Goal: Task Accomplishment & Management: Use online tool/utility

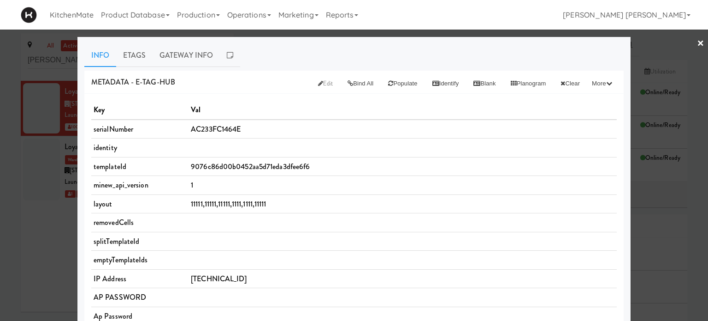
scroll to position [138, 0]
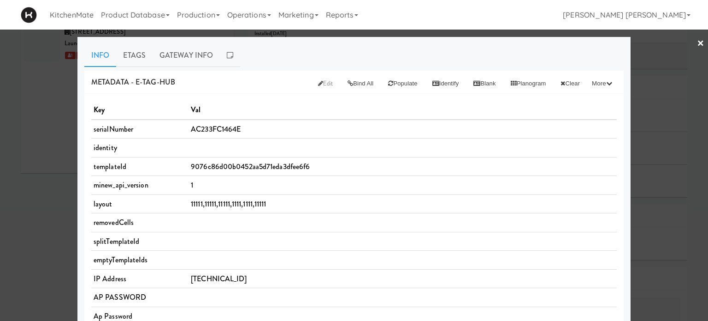
drag, startPoint x: 120, startPoint y: 56, endPoint x: 224, endPoint y: 99, distance: 112.5
click at [120, 56] on link "Etags" at bounding box center [134, 55] width 36 height 23
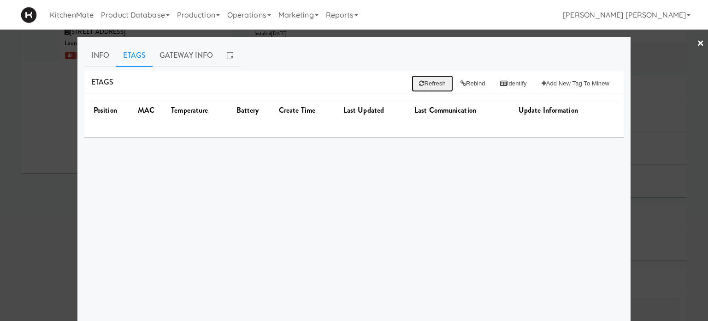
click at [417, 78] on button "Refresh" at bounding box center [432, 83] width 41 height 17
click at [465, 83] on button "Rebind" at bounding box center [473, 83] width 40 height 17
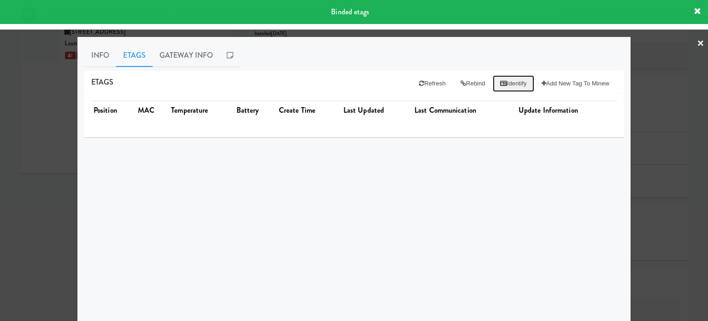
click at [506, 85] on button "Identify" at bounding box center [514, 83] width 42 height 17
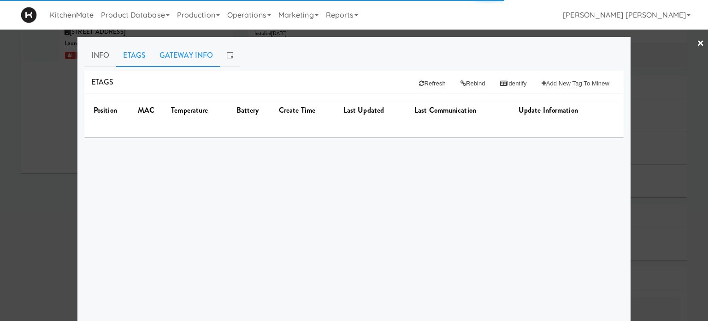
click at [179, 51] on link "Gateway Info" at bounding box center [186, 55] width 67 height 23
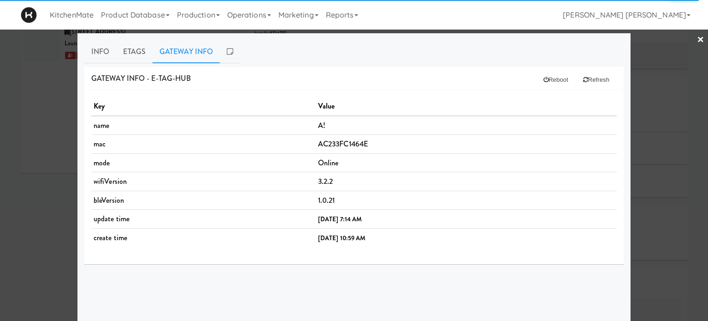
scroll to position [0, 0]
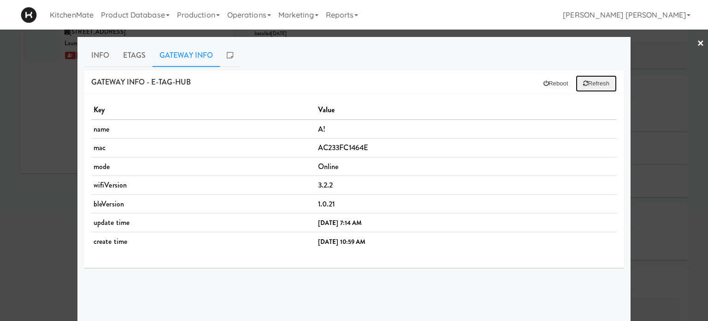
click at [598, 86] on button "Refresh" at bounding box center [596, 83] width 41 height 17
click at [100, 49] on link "Info" at bounding box center [100, 55] width 32 height 23
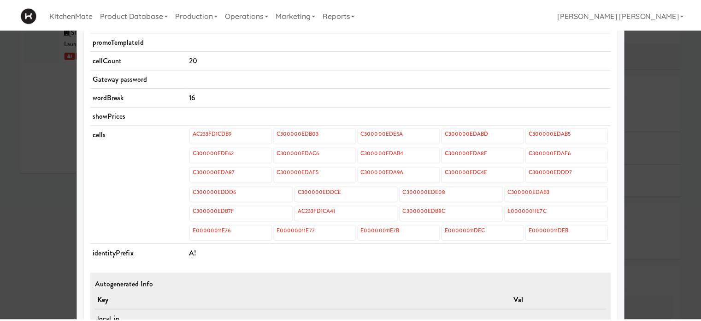
scroll to position [209, 0]
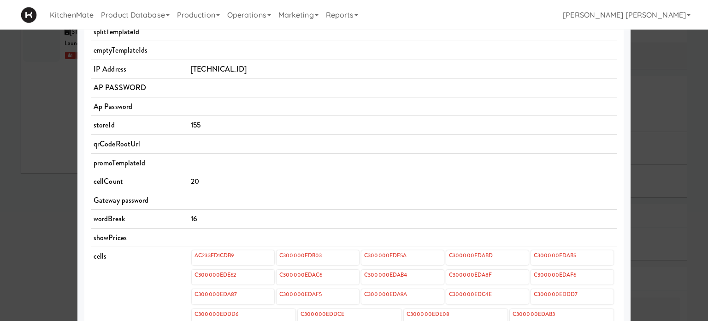
click at [0, 174] on div at bounding box center [354, 160] width 708 height 321
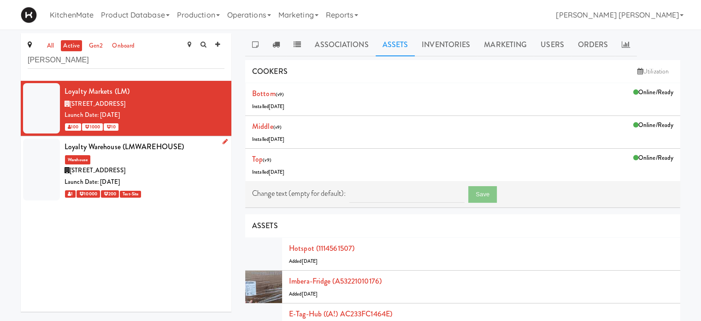
click at [118, 168] on span "[STREET_ADDRESS]" at bounding box center [98, 170] width 56 height 9
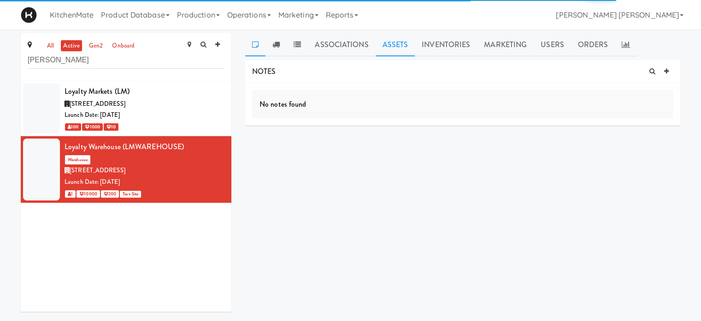
click at [386, 49] on link "Assets" at bounding box center [396, 44] width 40 height 23
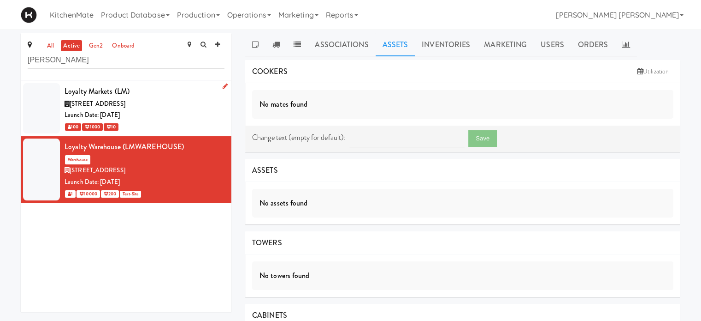
click at [151, 101] on div "[STREET_ADDRESS]" at bounding box center [145, 104] width 160 height 12
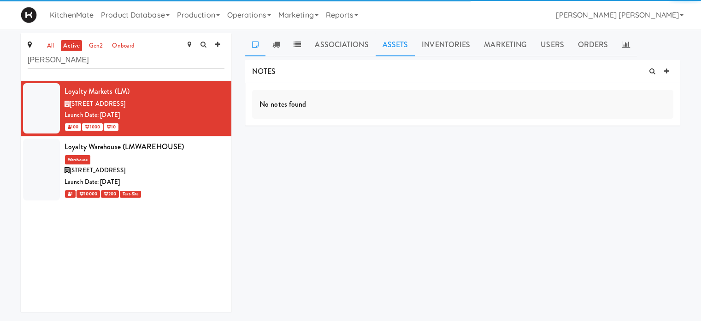
click at [387, 39] on link "Assets" at bounding box center [396, 44] width 40 height 23
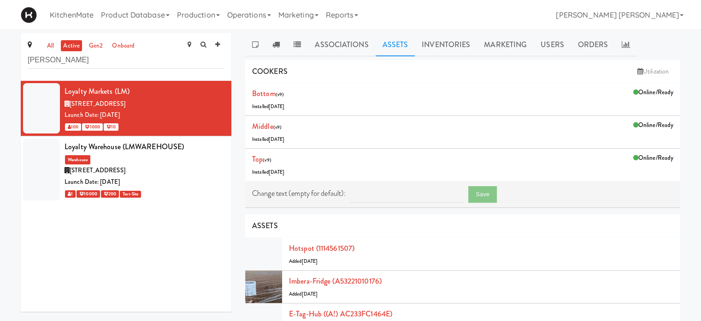
click at [0, 77] on div "all active gen2 onboard [PERSON_NAME] Loyalty Markets (LM) [STREET_ADDRESS] Lau…" at bounding box center [350, 291] width 701 height 517
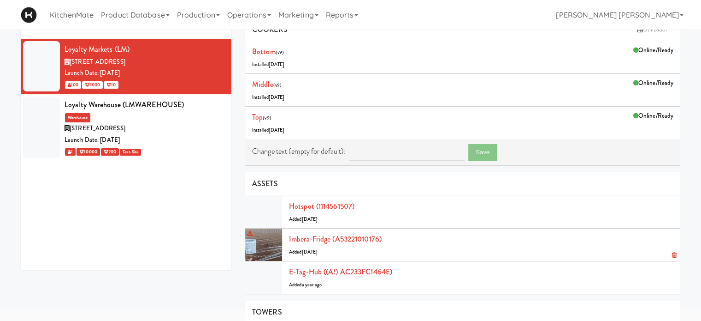
scroll to position [92, 0]
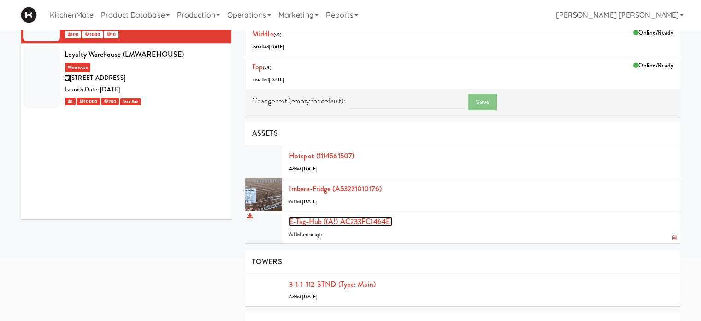
click at [322, 221] on link "E-tag-hub ((A!) AC233FC1464E)" at bounding box center [340, 221] width 103 height 11
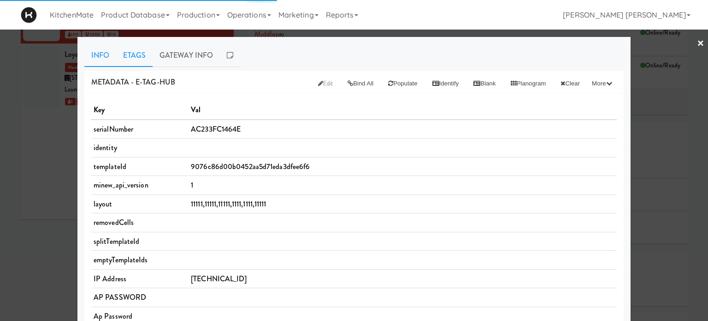
click at [129, 56] on link "Etags" at bounding box center [134, 55] width 36 height 23
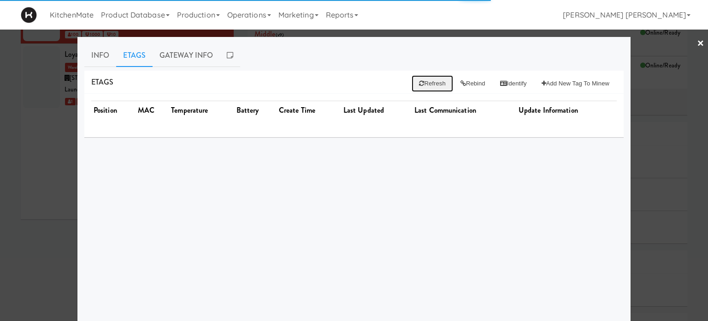
click at [419, 81] on icon at bounding box center [421, 83] width 5 height 6
click at [468, 83] on button "Rebind" at bounding box center [473, 83] width 40 height 17
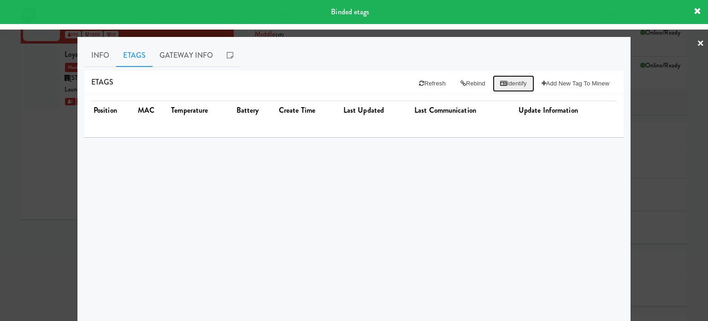
click at [511, 87] on button "Identify" at bounding box center [514, 83] width 42 height 17
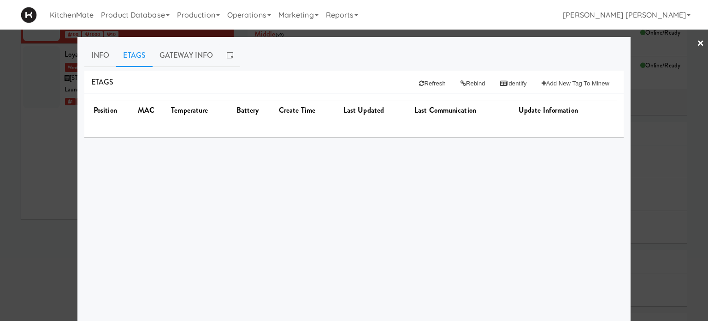
click at [21, 148] on div at bounding box center [354, 160] width 708 height 321
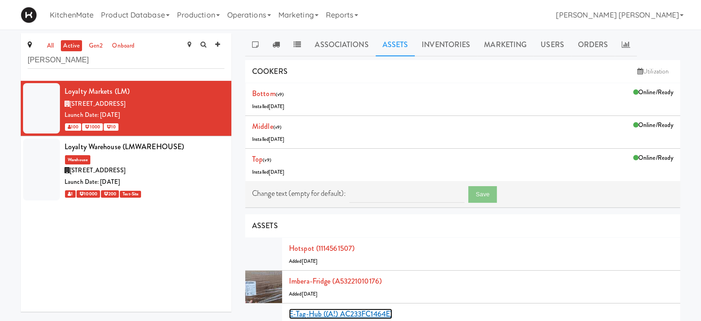
click at [339, 315] on link "E-tag-hub ((A!) AC233FC1464E)" at bounding box center [340, 313] width 103 height 11
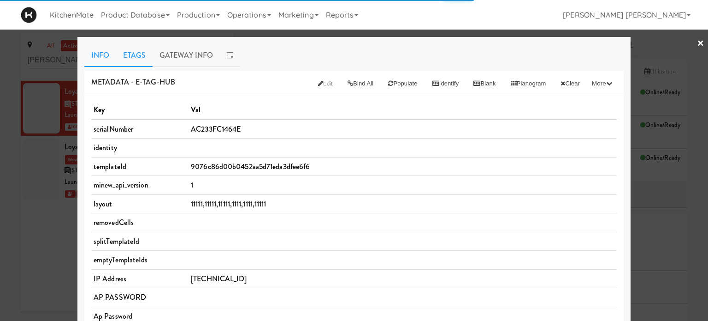
click at [133, 55] on link "Etags" at bounding box center [134, 55] width 36 height 23
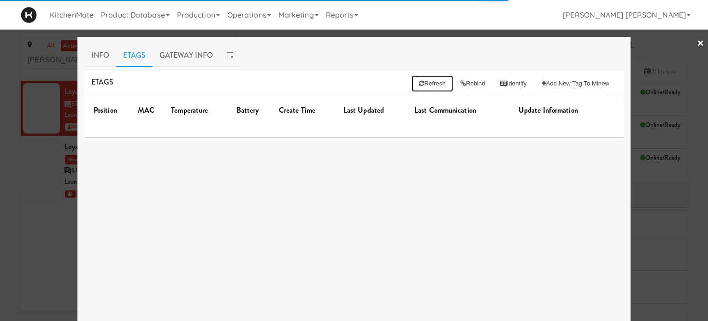
click at [416, 88] on button "Refresh" at bounding box center [432, 83] width 41 height 17
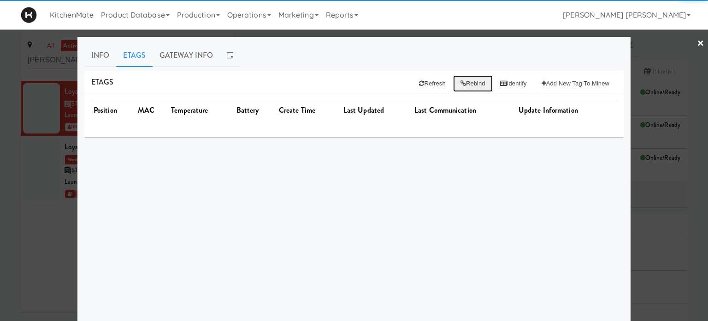
click at [467, 84] on button "Rebind" at bounding box center [473, 83] width 40 height 17
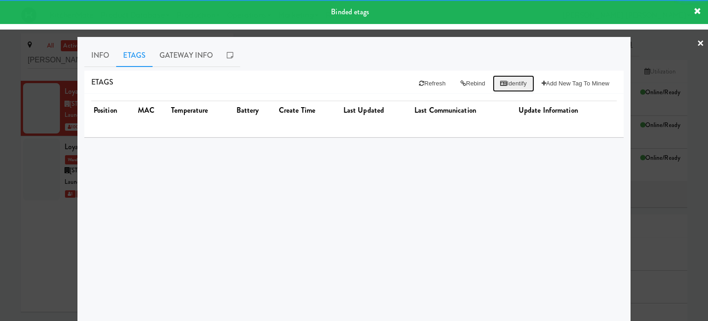
click at [502, 85] on button "Identify" at bounding box center [514, 83] width 42 height 17
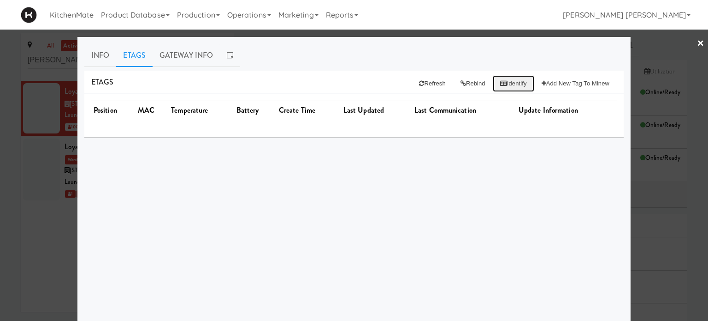
click at [501, 83] on button "Identify" at bounding box center [514, 83] width 42 height 17
click at [9, 238] on div at bounding box center [354, 160] width 708 height 321
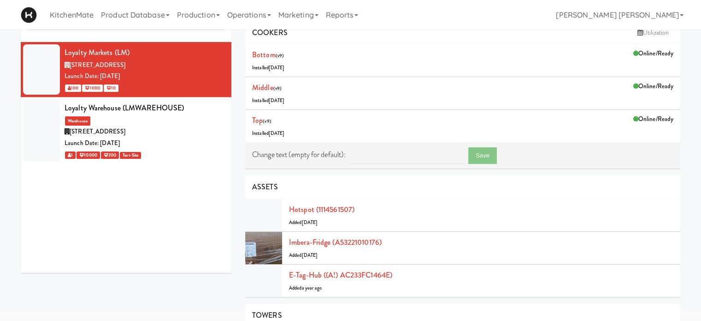
scroll to position [184, 0]
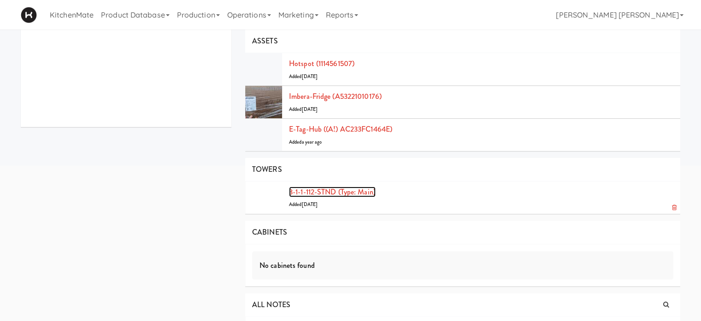
click at [307, 192] on link "3-1-1-112-STND (type: main)" at bounding box center [332, 191] width 87 height 11
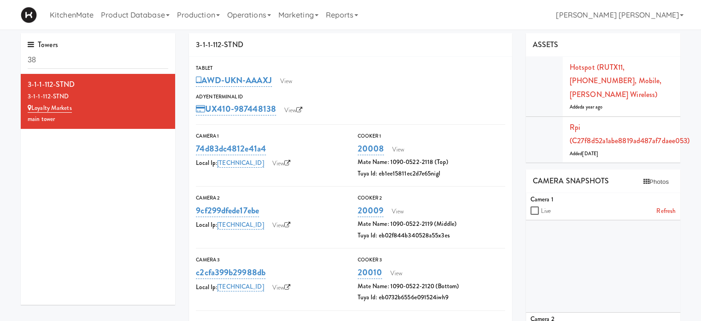
type input "3"
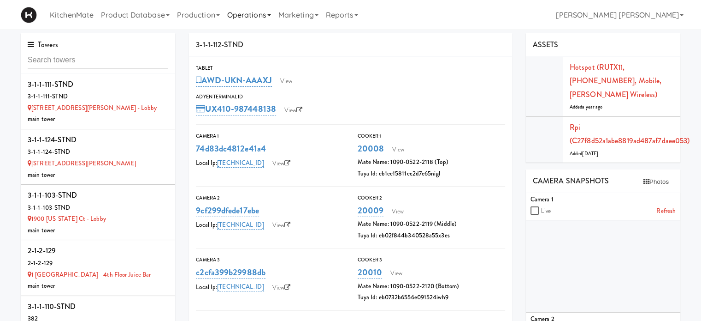
click at [263, 14] on link "Operations" at bounding box center [249, 15] width 51 height 30
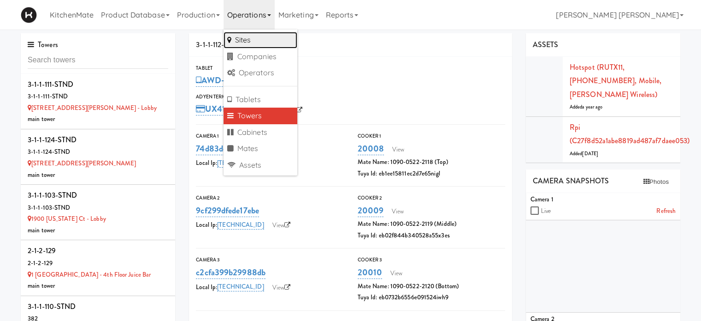
click at [245, 42] on link "Sites" at bounding box center [261, 40] width 74 height 17
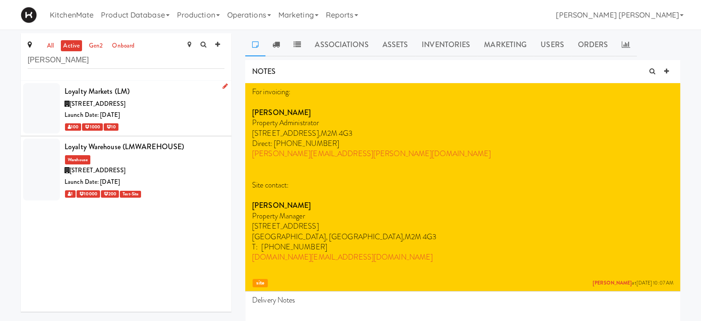
type input "[PERSON_NAME]"
click at [100, 107] on div "[STREET_ADDRESS]" at bounding box center [145, 104] width 160 height 12
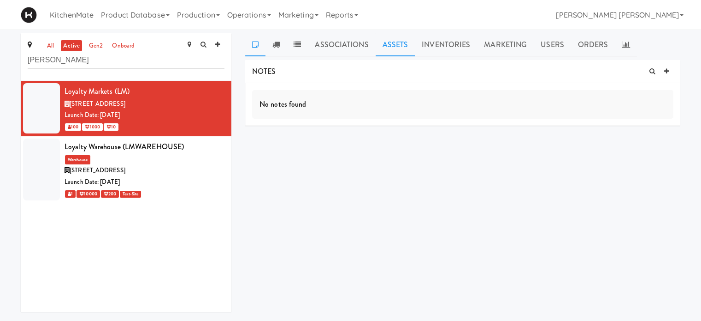
click at [385, 46] on link "Assets" at bounding box center [396, 44] width 40 height 23
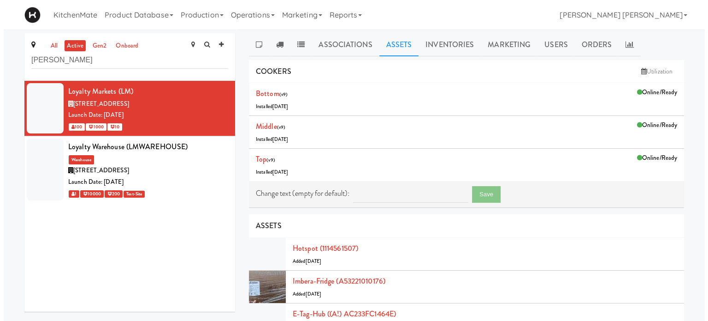
scroll to position [92, 0]
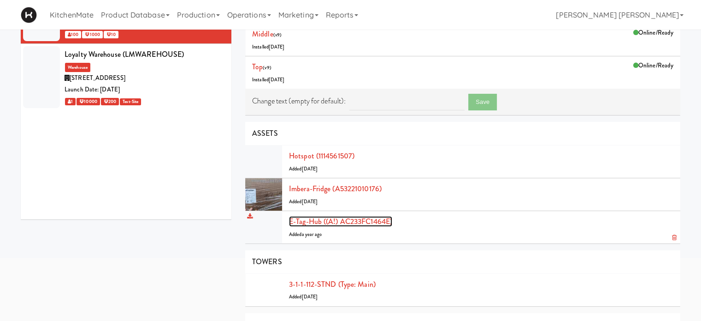
click at [365, 221] on link "E-tag-hub ((A!) AC233FC1464E)" at bounding box center [340, 221] width 103 height 11
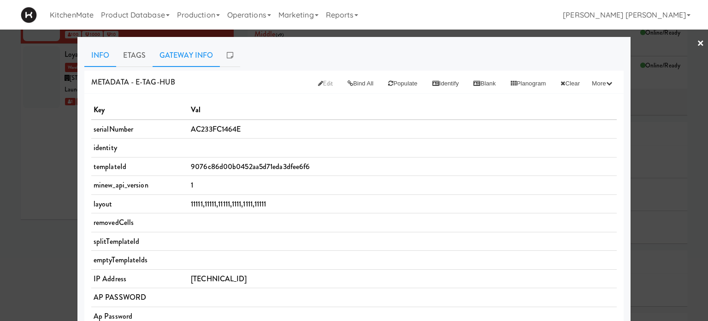
drag, startPoint x: 126, startPoint y: 51, endPoint x: 155, endPoint y: 63, distance: 31.2
click at [126, 51] on link "Etags" at bounding box center [134, 55] width 36 height 23
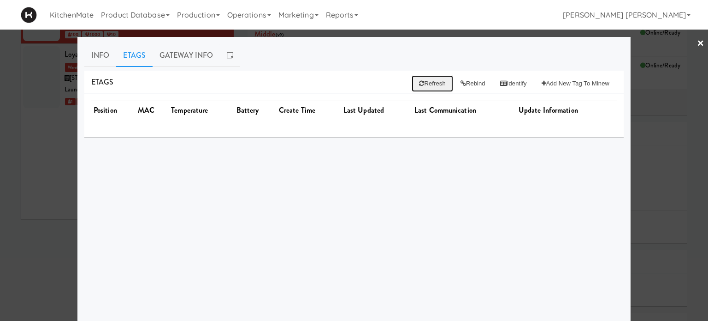
click at [419, 81] on icon at bounding box center [421, 83] width 5 height 6
click at [467, 84] on button "Rebind" at bounding box center [473, 83] width 40 height 17
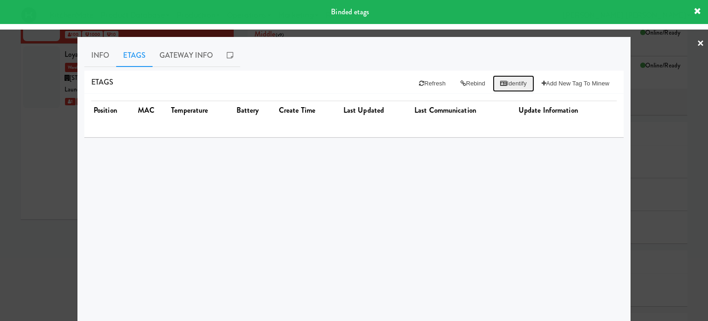
click at [507, 84] on button "Identify" at bounding box center [514, 83] width 42 height 17
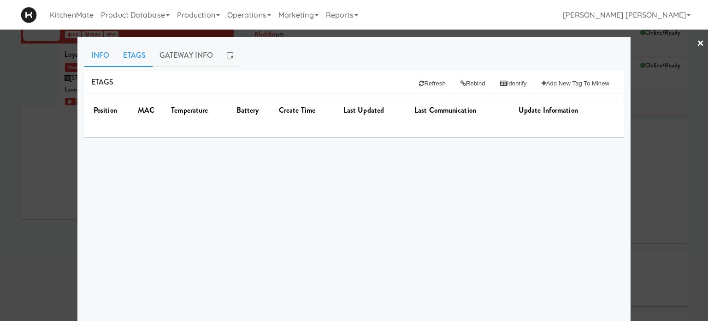
click at [95, 55] on link "Info" at bounding box center [100, 55] width 32 height 23
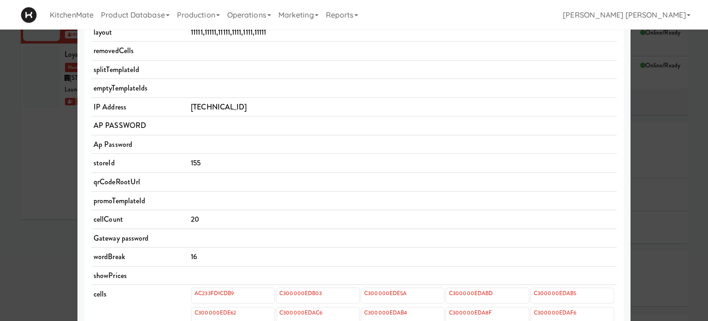
scroll to position [46, 0]
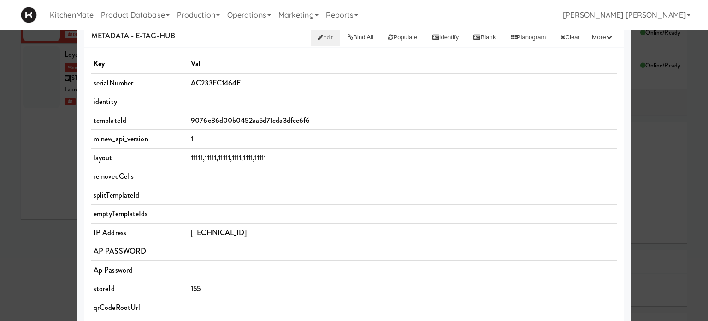
click at [318, 35] on span "Edit" at bounding box center [325, 37] width 15 height 9
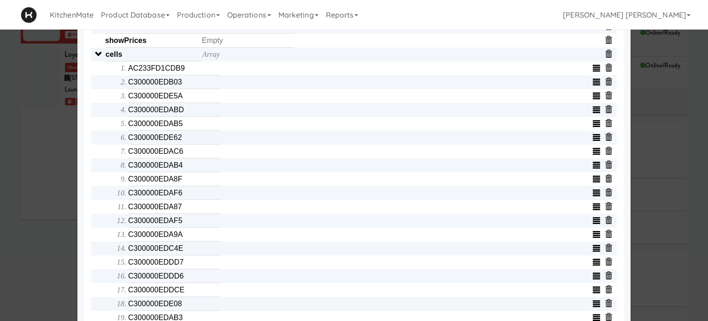
scroll to position [231, 0]
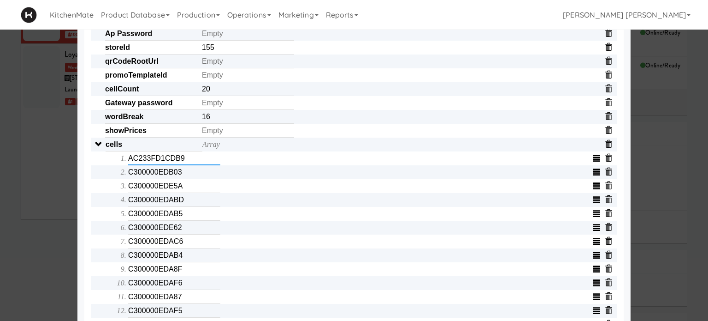
drag, startPoint x: 188, startPoint y: 162, endPoint x: 52, endPoint y: 146, distance: 137.1
click at [52, 146] on div "× Info Etags Gateway Info METADATA - e-tag-hub Bind All Populate Identify Blank…" at bounding box center [354, 160] width 708 height 321
type input "E00000011E0B"
drag, startPoint x: 187, startPoint y: 163, endPoint x: 120, endPoint y: 150, distance: 67.7
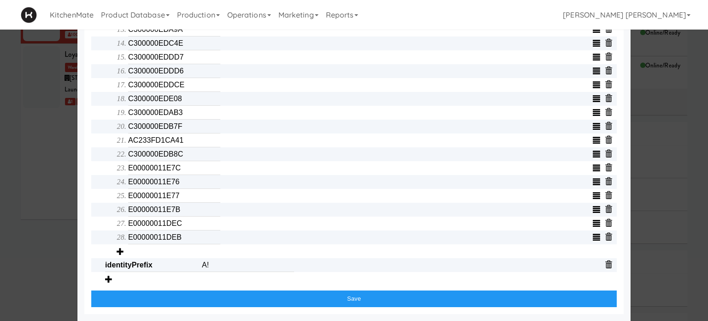
scroll to position [530, 0]
drag, startPoint x: 192, startPoint y: 138, endPoint x: 41, endPoint y: 123, distance: 151.6
click at [41, 123] on div "× Info Etags Gateway Info METADATA - e-tag-hub Bind All Populate Identify Blank…" at bounding box center [354, 160] width 708 height 321
type input "E00000011E0C"
drag, startPoint x: 190, startPoint y: 140, endPoint x: 115, endPoint y: 140, distance: 74.7
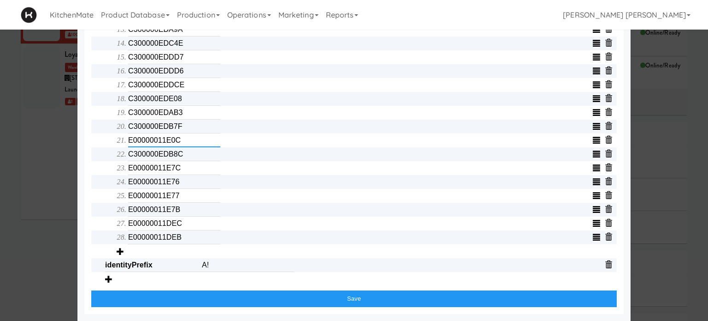
click at [128, 140] on li "E00000011E0C" at bounding box center [372, 140] width 489 height 14
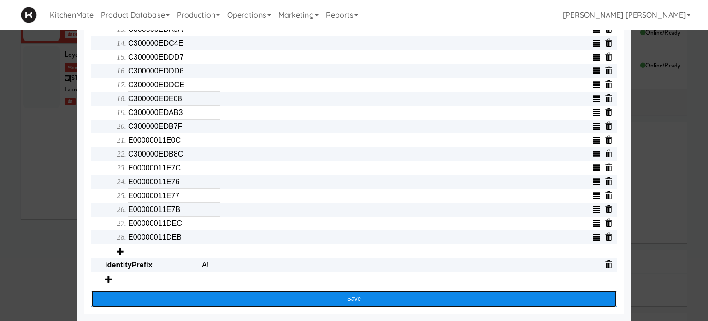
click at [343, 297] on button "Save" at bounding box center [354, 298] width 526 height 17
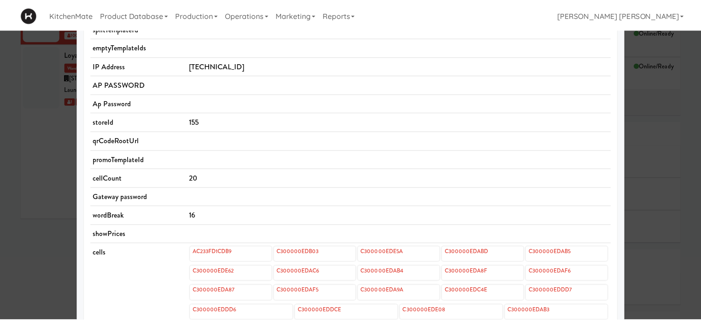
scroll to position [209, 0]
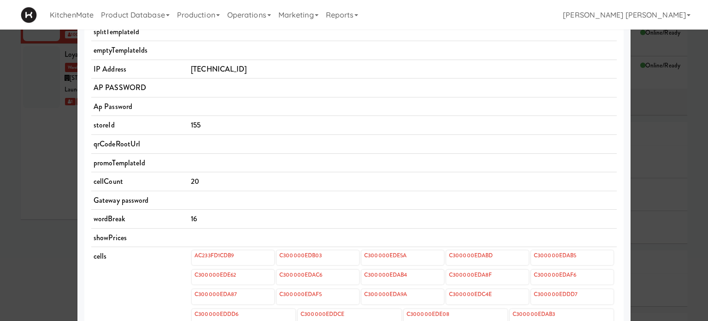
click at [0, 137] on div at bounding box center [354, 160] width 708 height 321
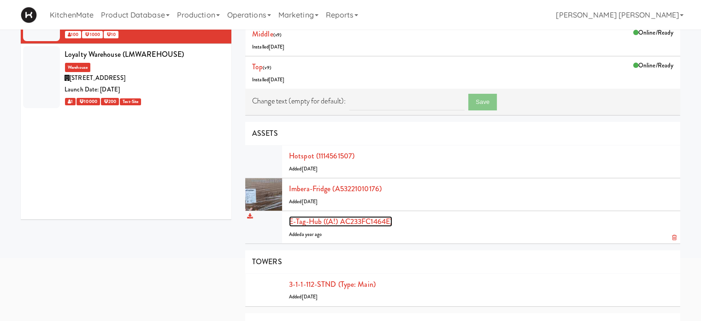
click at [304, 216] on link "E-tag-hub ((A!) AC233FC1464E)" at bounding box center [340, 221] width 103 height 11
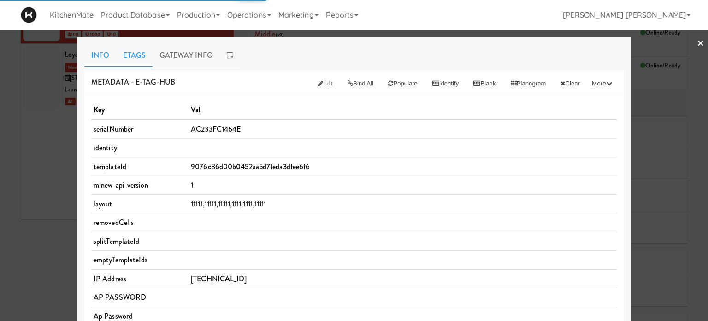
click at [123, 58] on link "Etags" at bounding box center [134, 55] width 36 height 23
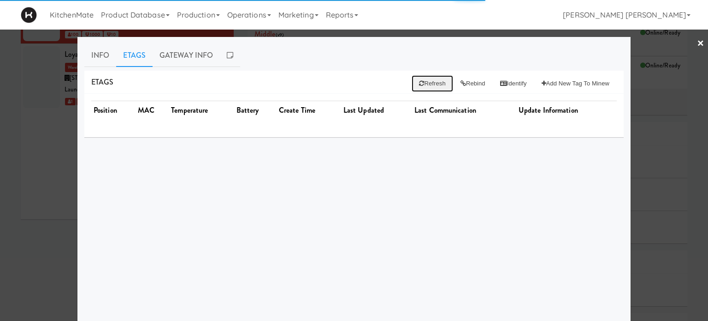
click at [424, 83] on button "Refresh" at bounding box center [432, 83] width 41 height 17
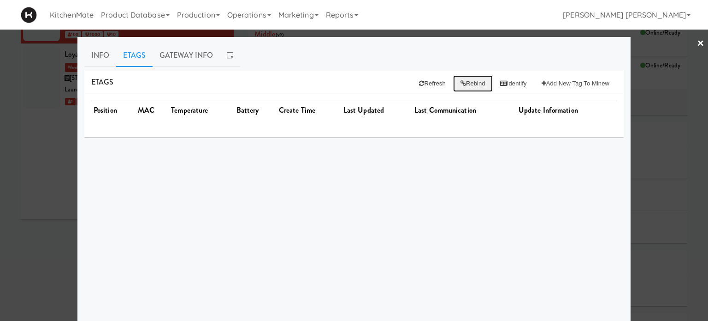
click at [463, 84] on button "Rebind" at bounding box center [473, 83] width 40 height 17
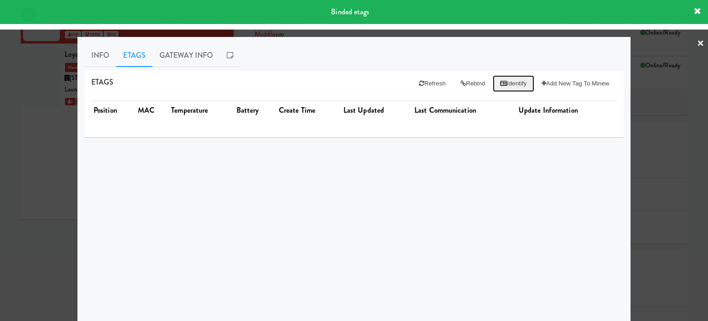
click at [517, 78] on button "Identify" at bounding box center [514, 83] width 42 height 17
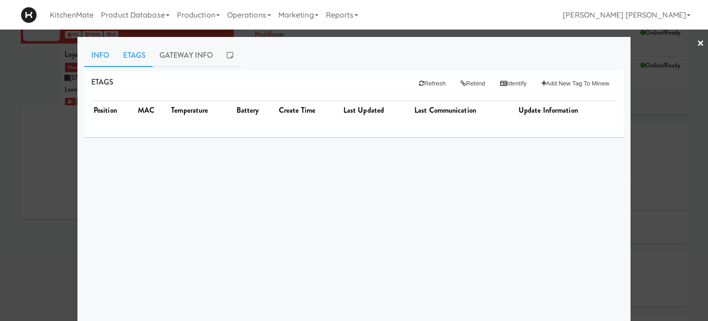
click at [101, 53] on link "Info" at bounding box center [100, 55] width 32 height 23
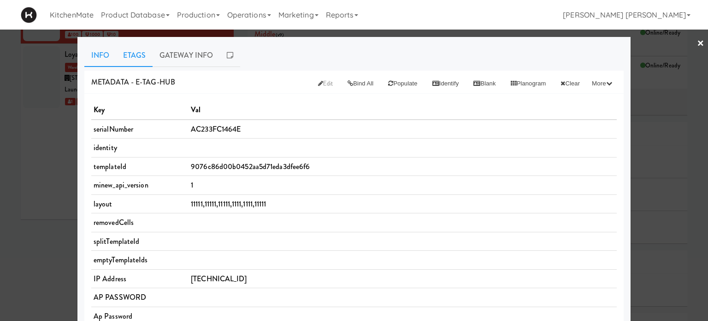
click at [135, 50] on link "Etags" at bounding box center [134, 55] width 36 height 23
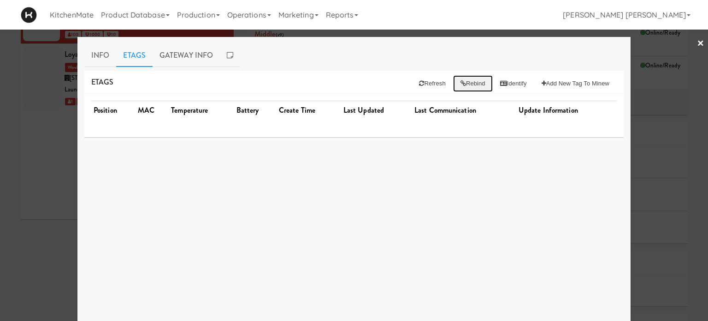
click at [475, 88] on button "Rebind" at bounding box center [473, 83] width 40 height 17
click at [502, 83] on button "Identify" at bounding box center [514, 83] width 42 height 17
